Goal: Transaction & Acquisition: Purchase product/service

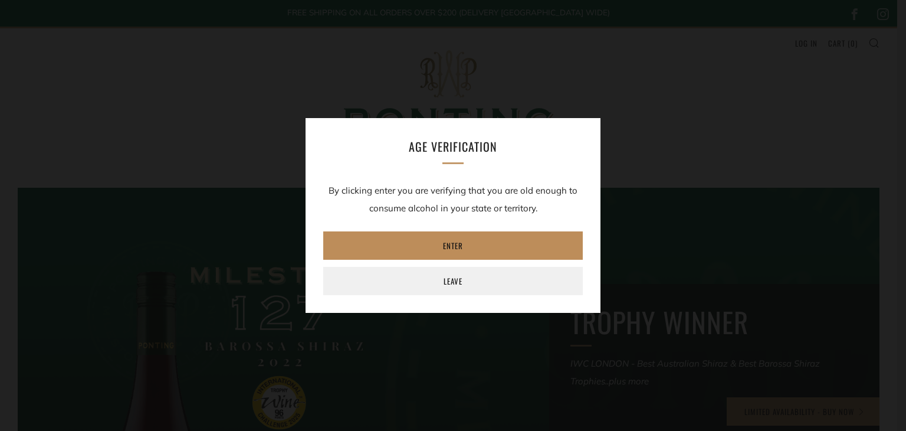
click at [459, 253] on link "Enter" at bounding box center [453, 245] width 260 height 28
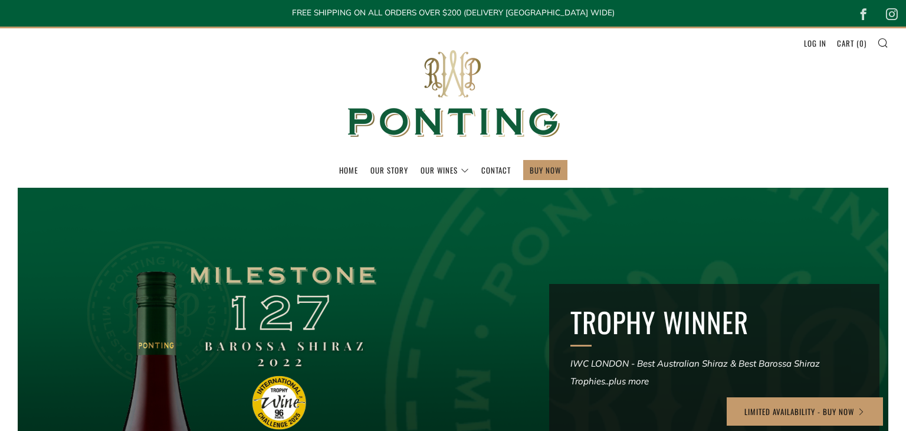
click at [456, 247] on div at bounding box center [449, 370] width 1034 height 439
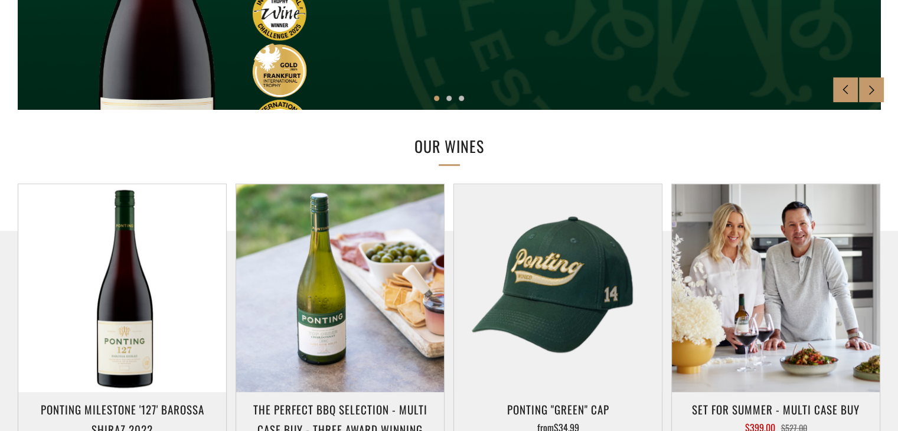
scroll to position [482, 0]
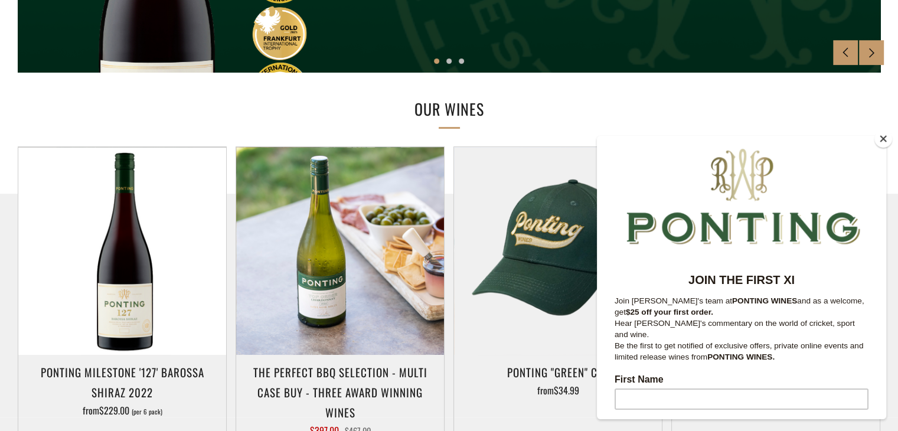
click at [881, 136] on button "Close" at bounding box center [883, 139] width 18 height 18
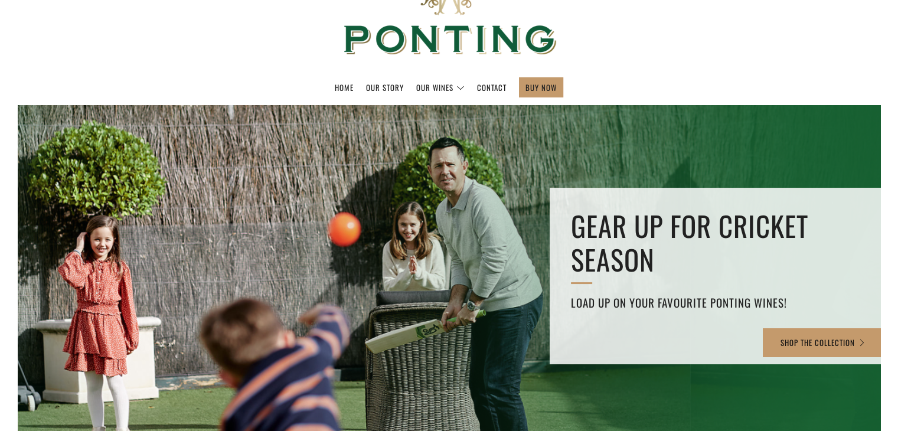
scroll to position [0, 0]
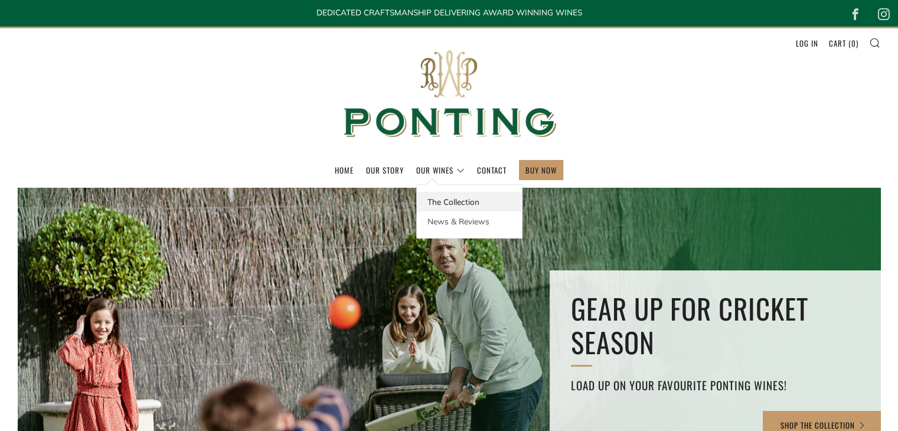
click at [453, 204] on link "The Collection" at bounding box center [469, 201] width 105 height 19
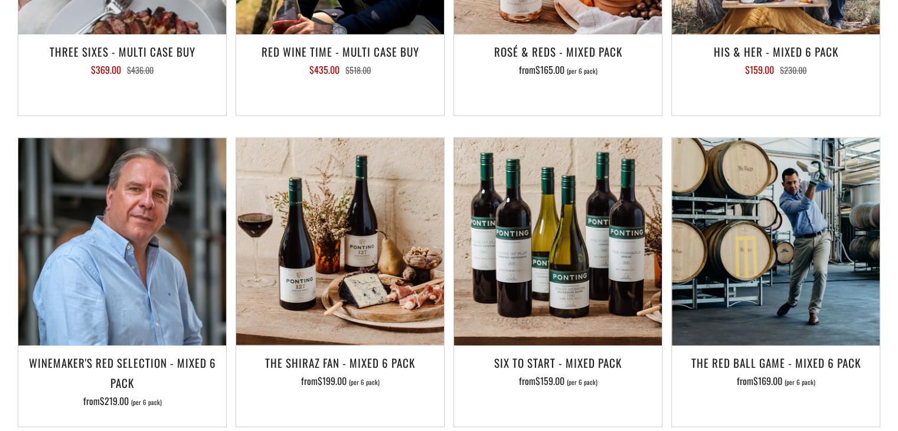
scroll to position [1766, 0]
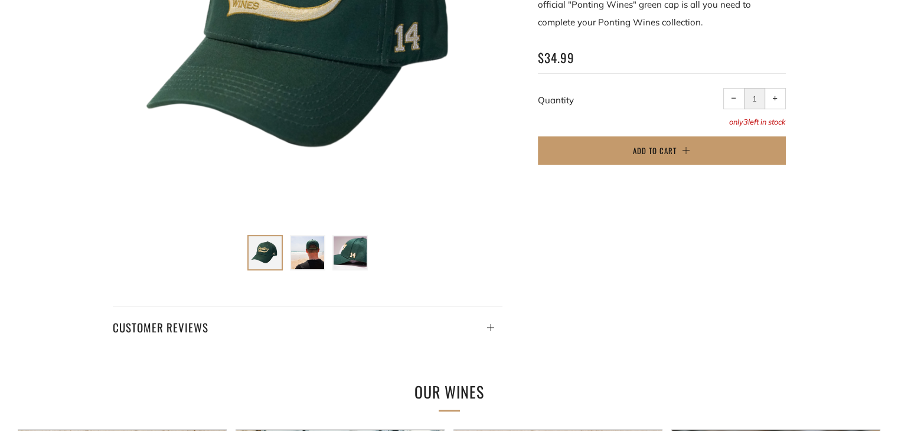
scroll to position [376, 0]
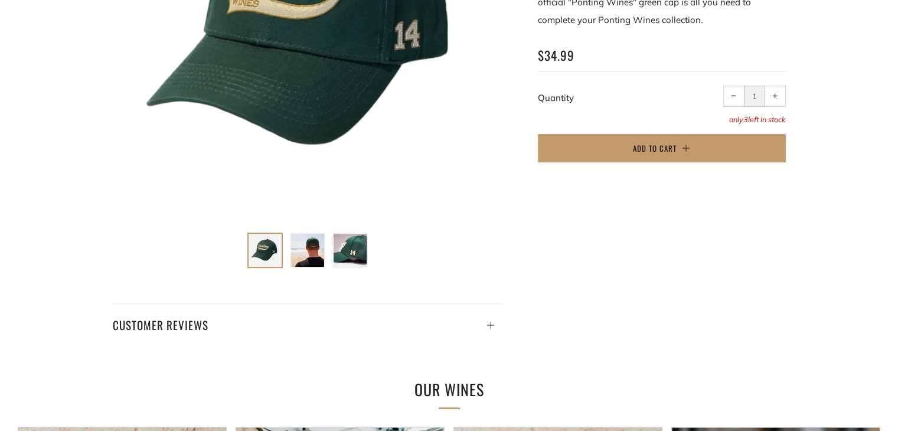
click at [364, 243] on img at bounding box center [349, 250] width 33 height 33
